Goal: Register for event/course

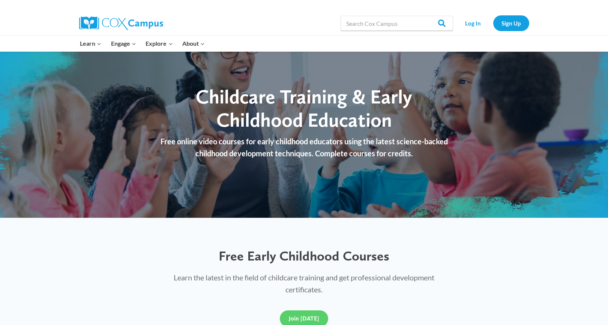
scroll to position [284, 0]
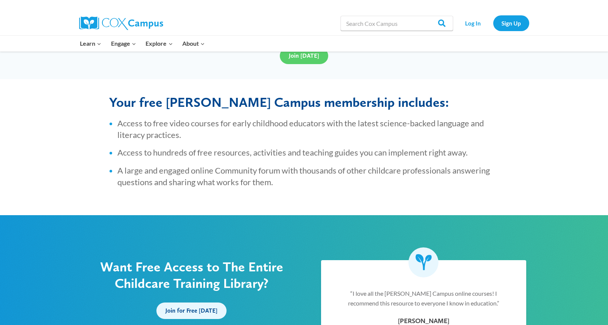
click at [196, 313] on span "Join for Free Today" at bounding box center [192, 310] width 52 height 7
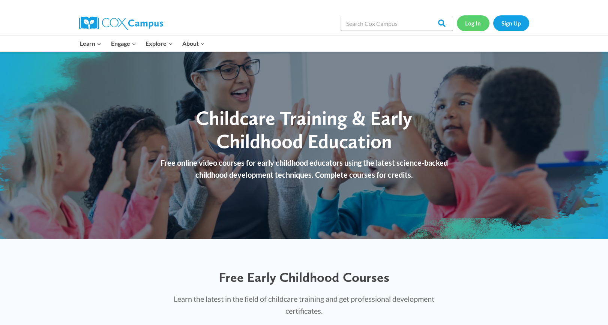
click at [474, 24] on link "Log In" at bounding box center [473, 22] width 33 height 15
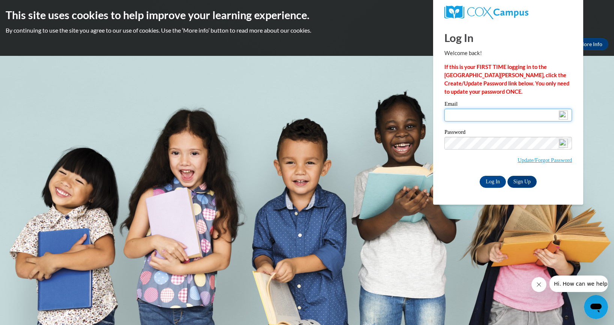
click at [454, 117] on input "Email" at bounding box center [508, 115] width 128 height 13
type input "jolenelennes@gmail.com"
click at [562, 143] on img at bounding box center [563, 143] width 9 height 9
click at [514, 182] on link "Sign Up" at bounding box center [521, 182] width 29 height 12
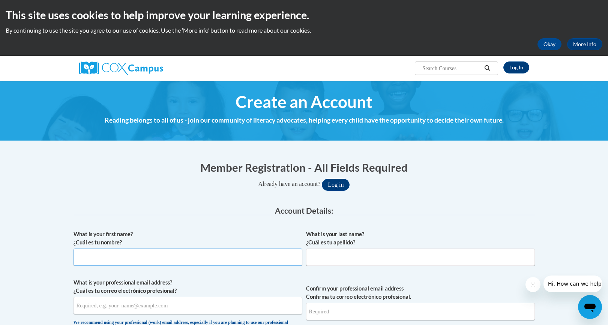
click at [161, 256] on input "What is your first name? ¿Cuál es tu nombre?" at bounding box center [188, 257] width 229 height 17
type input "jOLENE"
click at [339, 256] on input "What is your last name? ¿Cuál es tu apellido?" at bounding box center [420, 257] width 229 height 17
type input "l"
type input "Lennes"
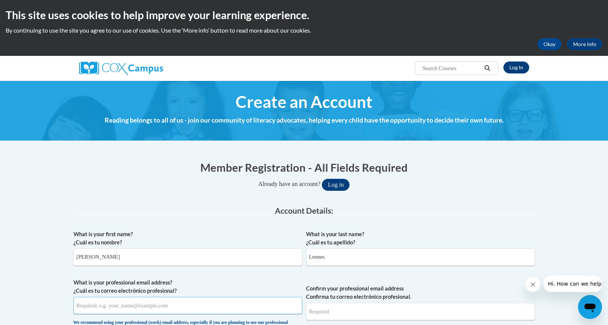
click at [98, 308] on input "What is your professional email address? ¿Cuál es tu correo electrónico profesi…" at bounding box center [188, 305] width 229 height 17
type input "jolenelennes@gmail.com"
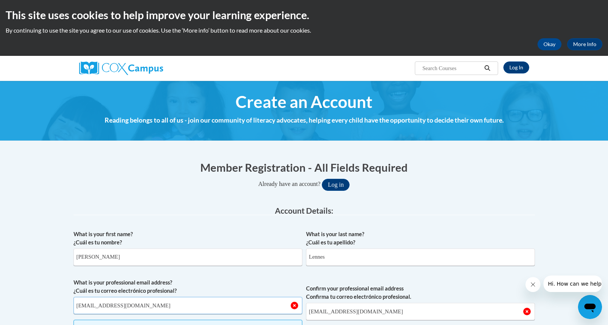
scroll to position [284, 0]
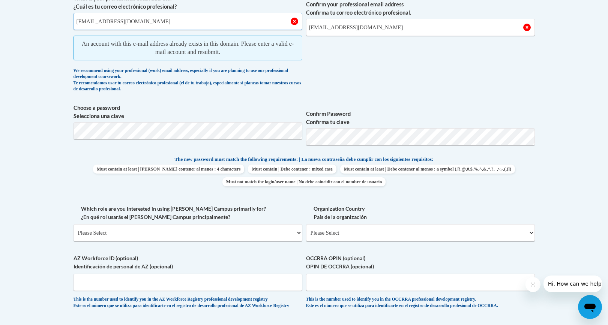
click at [130, 17] on input "jolenelennes@gmail.com" at bounding box center [188, 21] width 229 height 17
click at [138, 22] on input "jolenelennes@gmail.com" at bounding box center [188, 21] width 229 height 17
type input "j"
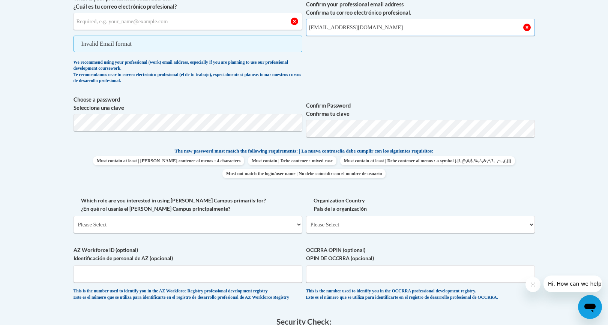
click at [376, 32] on input "jolenelennes@gmail.com" at bounding box center [420, 27] width 229 height 17
type input "j"
click at [80, 23] on input "What is your professional email address? ¿Cuál es tu correo electrónico profesi…" at bounding box center [188, 21] width 229 height 17
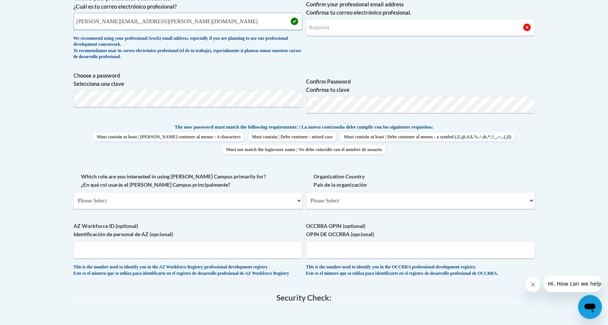
type input "Jolene.lennes@goddardschools.com"
click at [310, 29] on input "Confirm your professional email address Confirma tu correo electrónico profesio…" at bounding box center [420, 27] width 229 height 17
type input "Jolene.lennes@goddardschools.com"
click at [300, 201] on select "Please Select College/University | Colegio/Universidad Community/Nonprofit Part…" at bounding box center [188, 200] width 229 height 17
select select "fbf2d438-af2f-41f8-98f1-81c410e29de3"
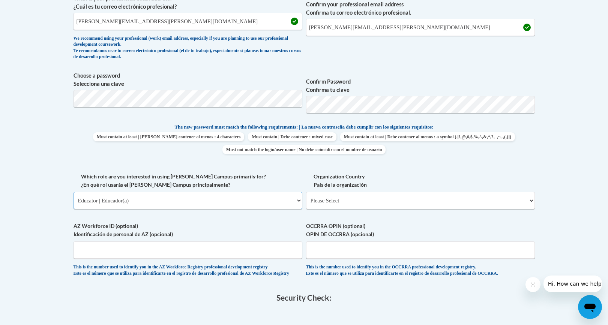
click at [74, 192] on select "Please Select College/University | Colegio/Universidad Community/Nonprofit Part…" at bounding box center [188, 200] width 229 height 17
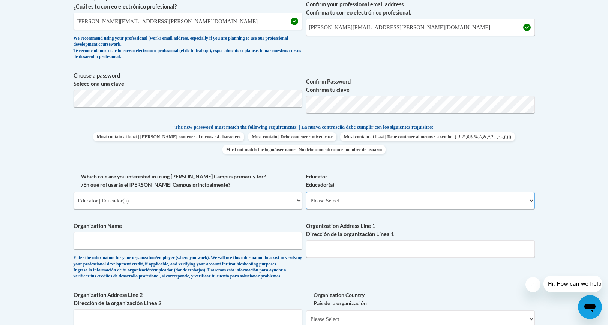
click at [529, 199] on select "Please Select Early Learning/Daycare Teacher/Family Home Care Provider | Maestr…" at bounding box center [420, 200] width 229 height 17
select select "5e2af403-4f2c-4e49-a02f-103e55d7b75b"
click at [306, 192] on select "Please Select Early Learning/Daycare Teacher/Family Home Care Provider | Maestr…" at bounding box center [420, 200] width 229 height 17
click at [81, 241] on input "Organization Name" at bounding box center [188, 240] width 229 height 17
type input "goddard school"
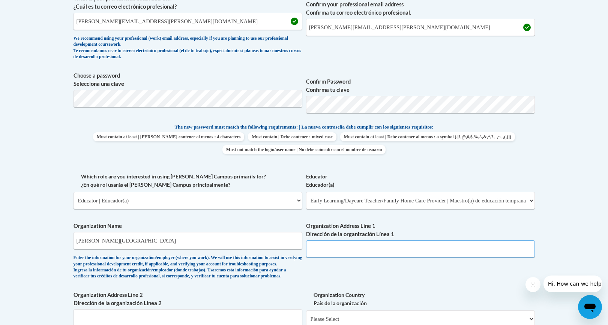
click at [316, 246] on input "Organization Address Line 1 Dirección de la organización Línea 1" at bounding box center [420, 249] width 229 height 17
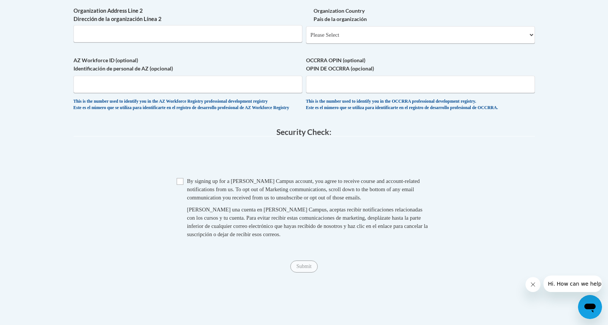
type input "7420 91st Avenue Pleasant Prairie Wi"
click at [531, 44] on select "Please Select United States | Estados Unidos Outside of the United States | Fue…" at bounding box center [420, 34] width 229 height 17
select select "ad49bcad-a171-4b2e-b99c-48b446064914"
click at [306, 38] on select "Please Select United States | Estados Unidos Outside of the United States | Fue…" at bounding box center [420, 34] width 229 height 17
select select
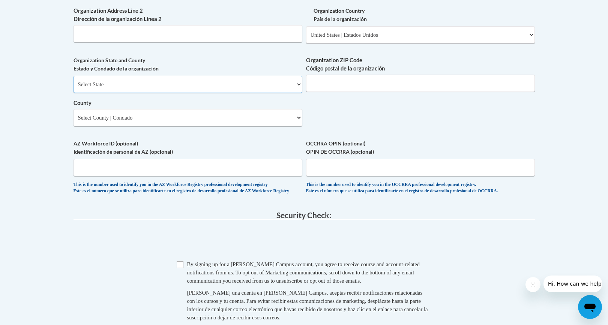
click at [301, 93] on select "Select State Alabama Alaska Arizona Arkansas California Colorado Connecticut De…" at bounding box center [188, 84] width 229 height 17
select select "Wisconsin"
click at [74, 88] on select "Select State Alabama Alaska Arizona Arkansas California Colorado Connecticut De…" at bounding box center [188, 84] width 229 height 17
click at [328, 92] on input "Organization ZIP Code Código postal de la organización" at bounding box center [420, 83] width 229 height 17
type input "53142"
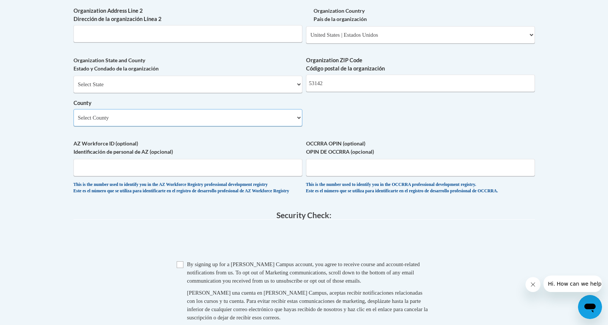
click at [300, 126] on select "Select County Adams Ashland Barron Bayfield Brown Buffalo Burnett Calumet Chipp…" at bounding box center [188, 117] width 229 height 17
select select "Kenosha"
click at [74, 122] on select "Select County Adams Ashland Barron Bayfield Brown Buffalo Burnett Calumet Chipp…" at bounding box center [188, 117] width 229 height 17
click at [181, 268] on input "Checkbox" at bounding box center [180, 265] width 7 height 7
checkbox input "true"
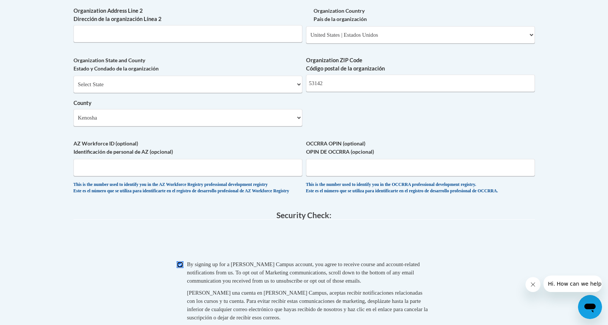
scroll to position [802, 0]
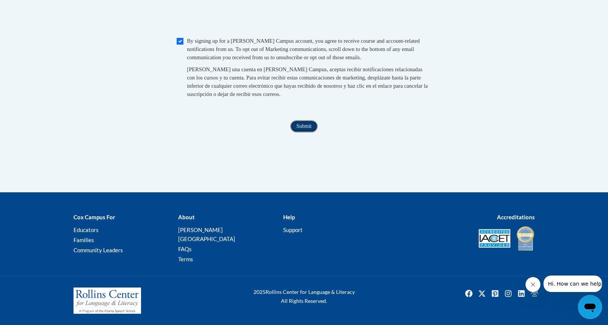
click at [295, 132] on input "Submit" at bounding box center [303, 126] width 27 height 12
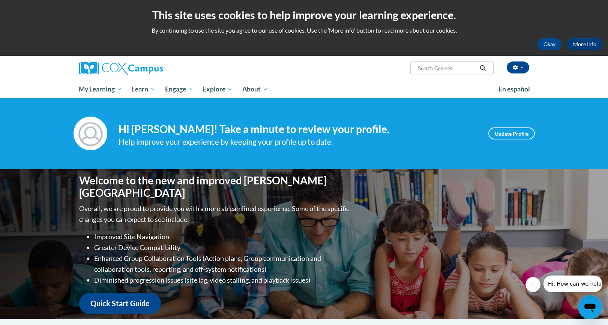
click at [447, 68] on input "Search..." at bounding box center [447, 68] width 60 height 9
click at [479, 69] on button "Search" at bounding box center [482, 68] width 11 height 9
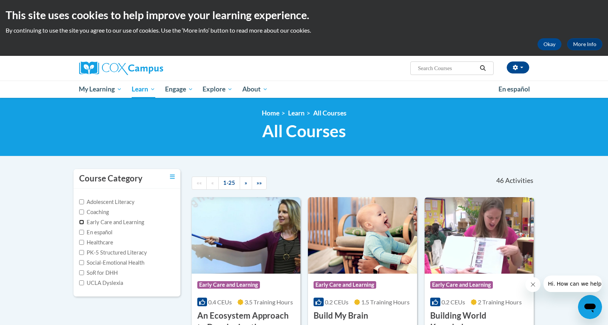
click at [80, 222] on input "Early Care and Learning" at bounding box center [81, 222] width 5 height 5
checkbox input "true"
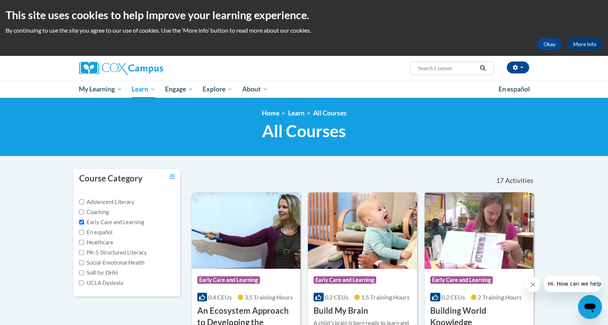
click at [357, 279] on span "Early Care and Learning" at bounding box center [345, 281] width 63 height 8
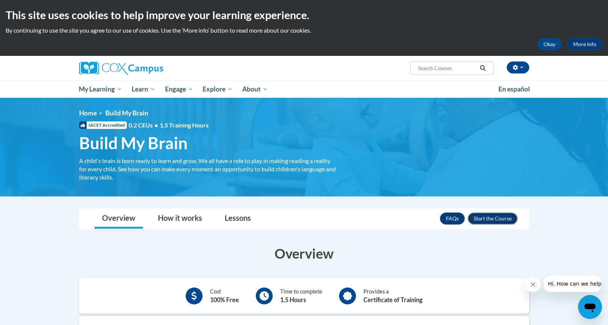
click at [482, 221] on button "Enroll" at bounding box center [493, 219] width 50 height 12
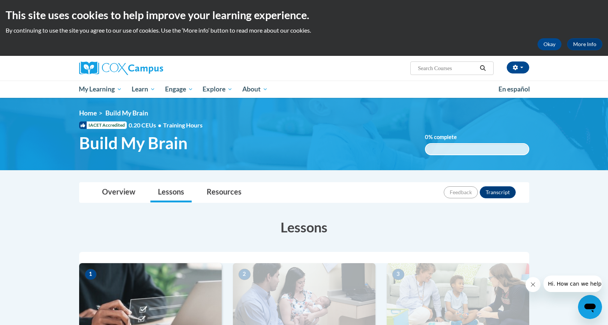
scroll to position [284, 0]
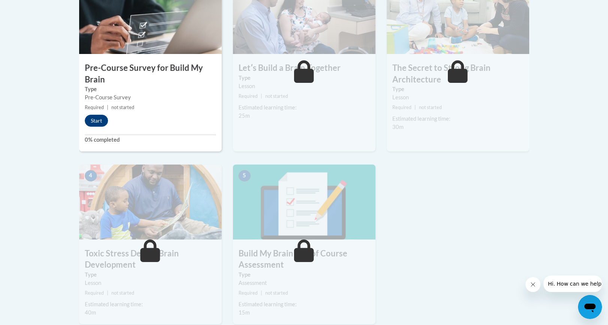
click at [608, 92] on body "This site uses cookies to help improve your learning experience. By continuing …" at bounding box center [304, 121] width 608 height 810
click at [92, 118] on button "Start" at bounding box center [96, 121] width 23 height 12
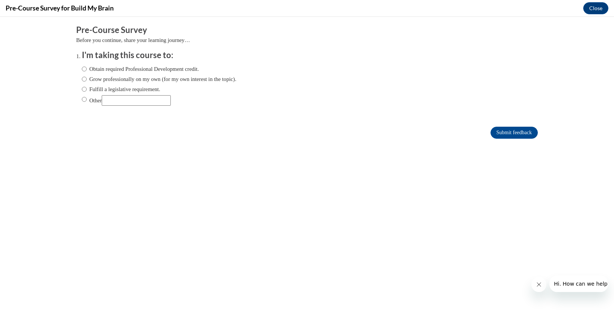
scroll to position [0, 0]
click at [76, 67] on ol "I'm taking this course to: Obtain required Professional Development credit. Gro…" at bounding box center [307, 84] width 462 height 68
click at [82, 67] on input "Obtain required Professional Development credit." at bounding box center [84, 69] width 5 height 8
radio input "true"
click at [502, 134] on input "Submit feedback" at bounding box center [514, 133] width 47 height 12
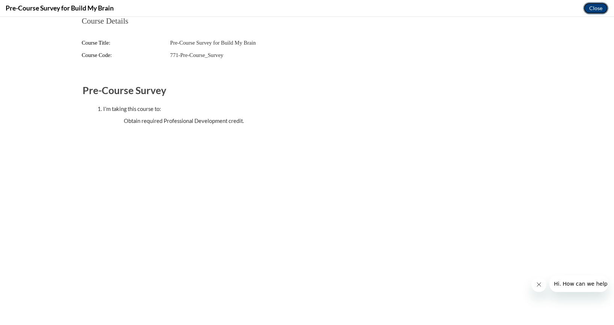
click at [591, 8] on button "Close" at bounding box center [595, 8] width 25 height 12
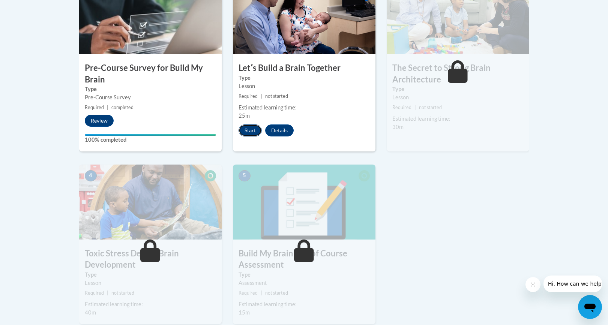
click at [249, 128] on button "Start" at bounding box center [250, 131] width 23 height 12
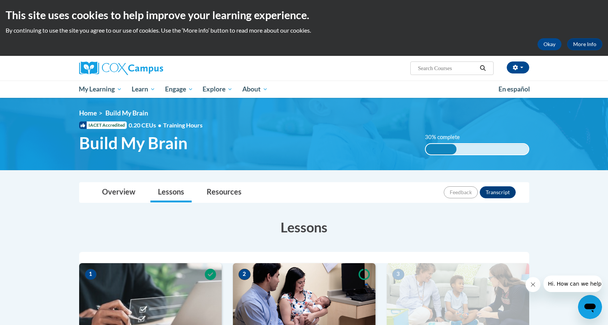
click at [249, 275] on span "2" at bounding box center [245, 274] width 12 height 11
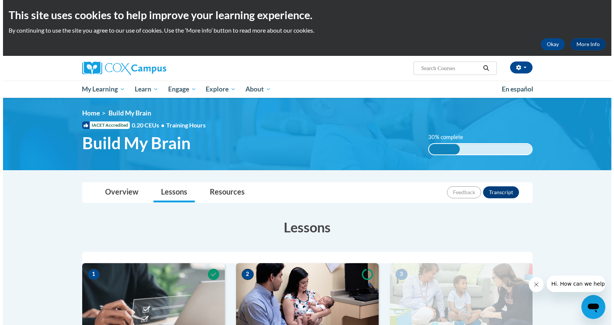
scroll to position [284, 0]
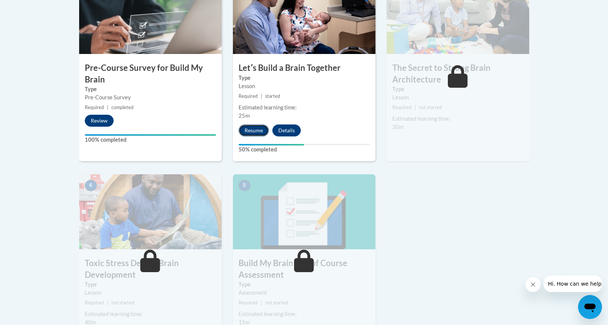
click at [247, 131] on button "Resume" at bounding box center [254, 131] width 30 height 12
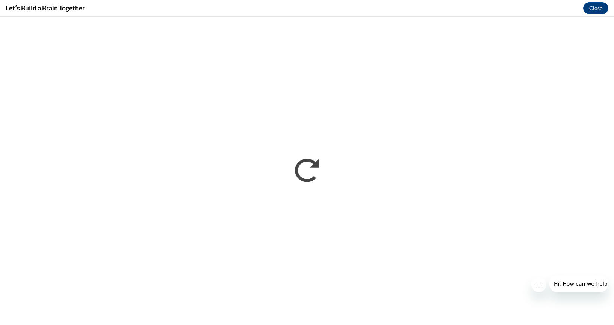
scroll to position [0, 0]
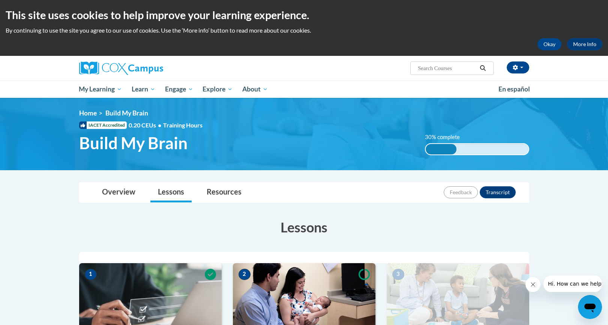
click at [607, 144] on img at bounding box center [304, 134] width 608 height 72
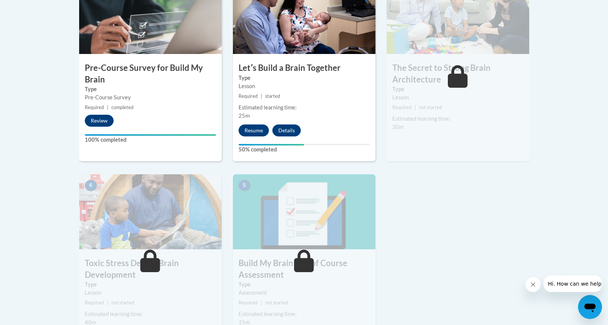
click at [304, 144] on div "Your progress" at bounding box center [272, 145] width 66 height 2
click at [303, 143] on div "2 Letʹs Build a Brain Together Type Lesson Required | started Estimated learnin…" at bounding box center [304, 70] width 143 height 182
click at [277, 129] on button "Details" at bounding box center [286, 131] width 29 height 12
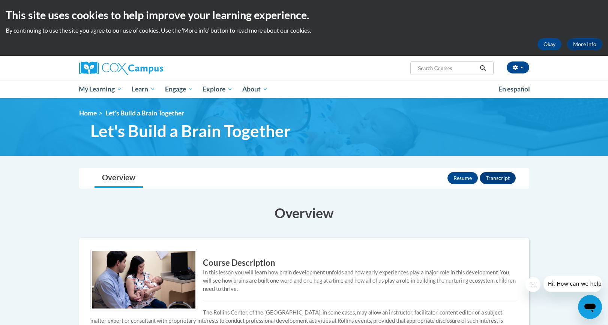
scroll to position [248, 0]
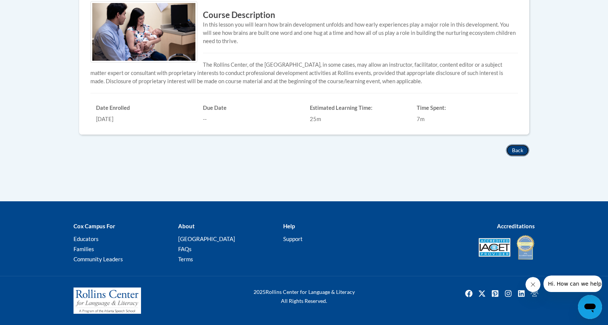
click at [518, 149] on button "Back" at bounding box center [517, 150] width 23 height 12
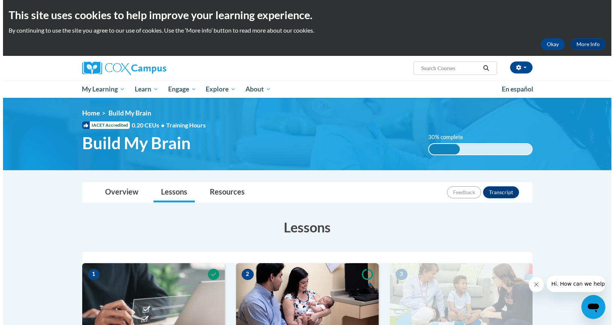
scroll to position [284, 0]
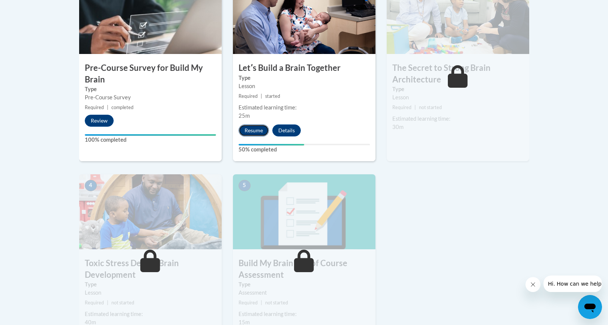
click at [254, 131] on button "Resume" at bounding box center [254, 131] width 30 height 12
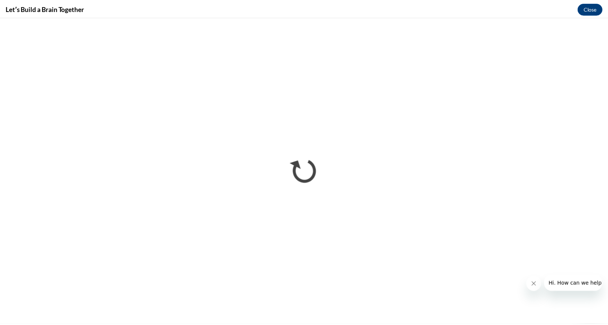
scroll to position [0, 0]
